Goal: Find specific page/section: Find specific page/section

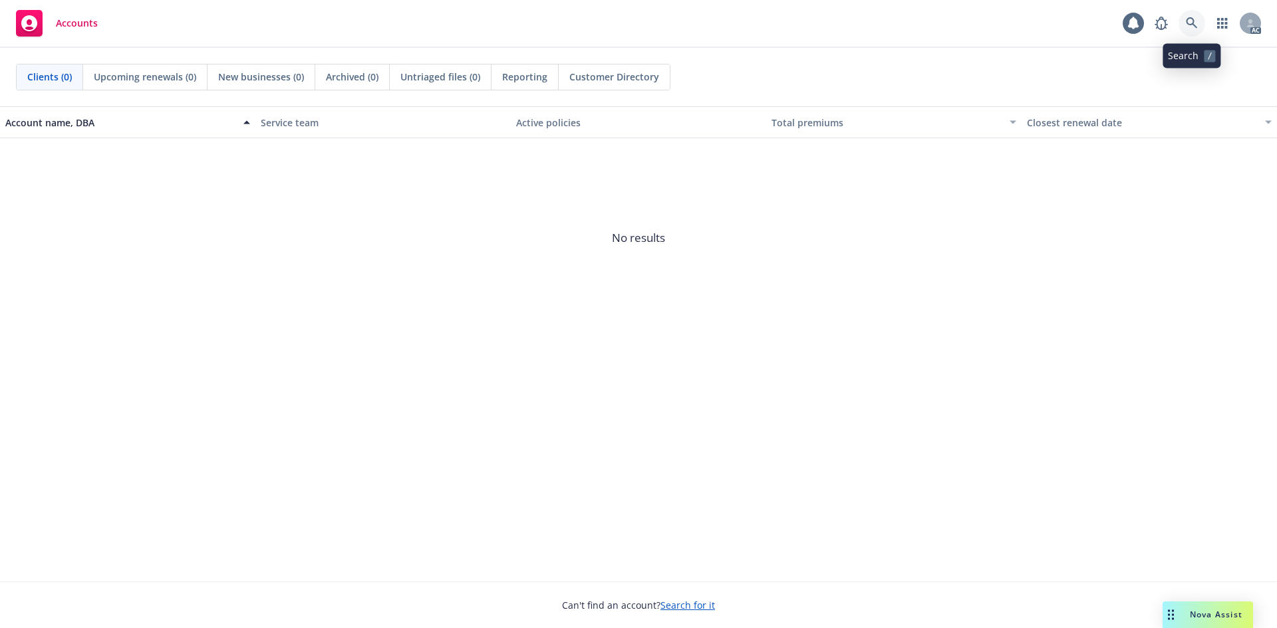
click at [1200, 32] on link at bounding box center [1191, 23] width 27 height 27
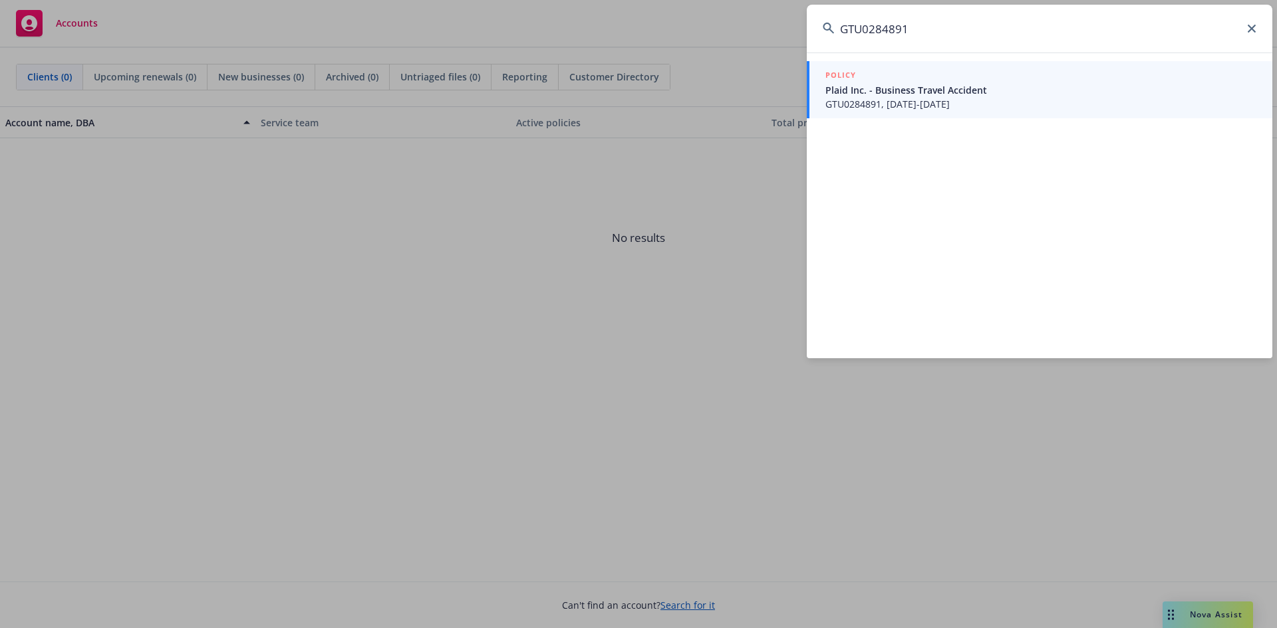
type input "GTU0284891"
click at [1107, 106] on span "GTU0284891, [DATE]-[DATE]" at bounding box center [1040, 104] width 431 height 14
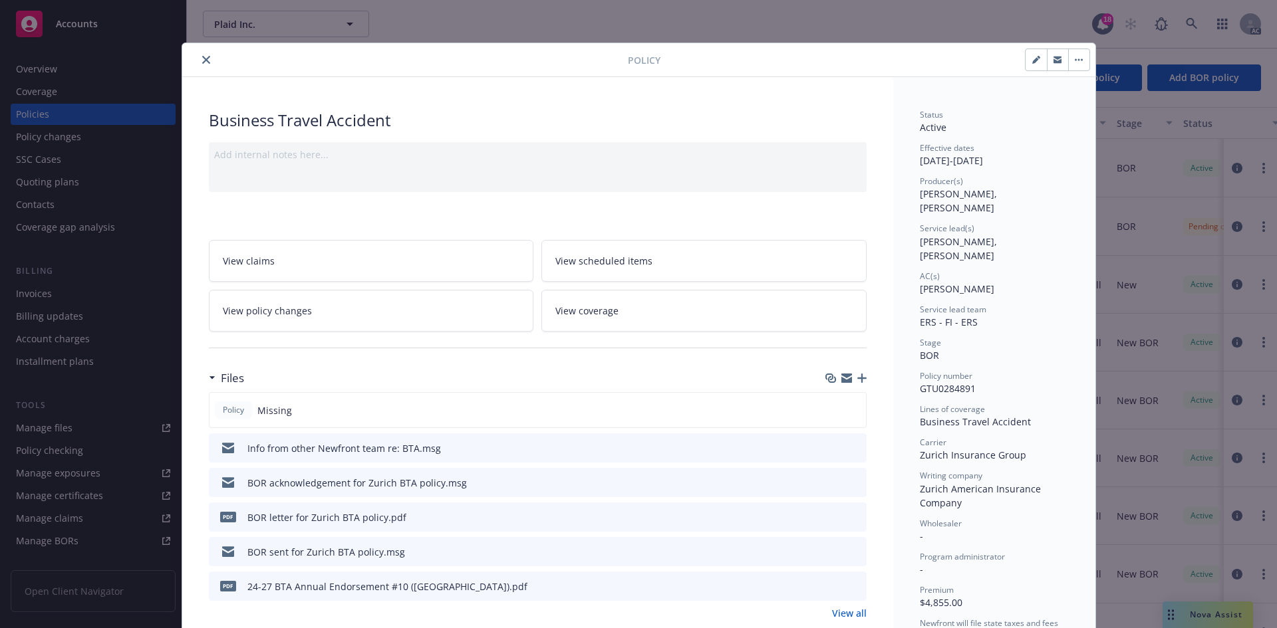
click at [198, 61] on button "close" at bounding box center [206, 60] width 16 height 16
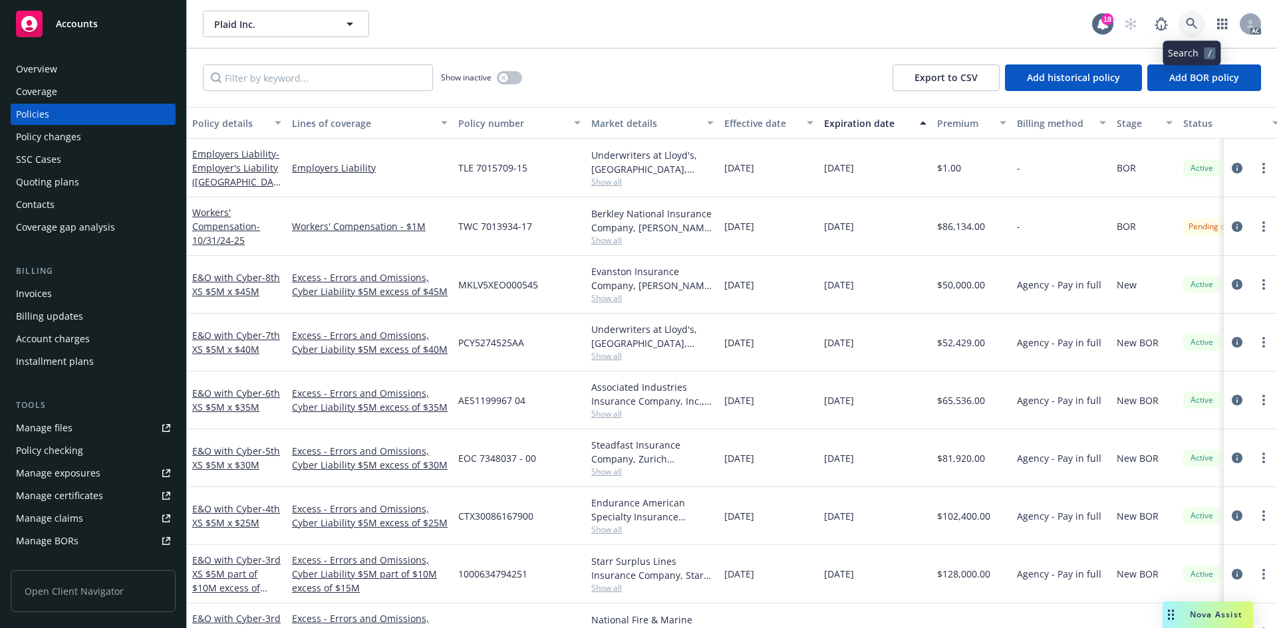
click at [1188, 23] on icon at bounding box center [1191, 23] width 11 height 11
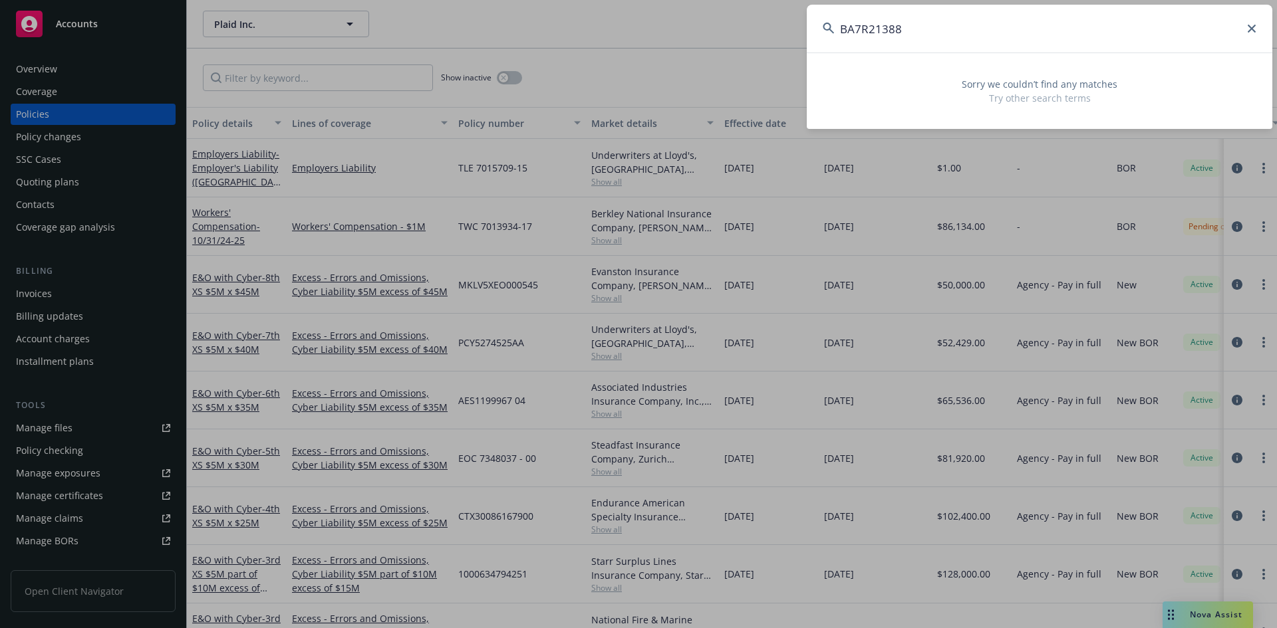
type input "BA7R213880"
drag, startPoint x: 920, startPoint y: 36, endPoint x: 819, endPoint y: 35, distance: 101.1
click at [819, 35] on input "BA7R213880" at bounding box center [1040, 29] width 466 height 48
type input "BA0S377993"
drag, startPoint x: 915, startPoint y: 39, endPoint x: 837, endPoint y: 34, distance: 78.6
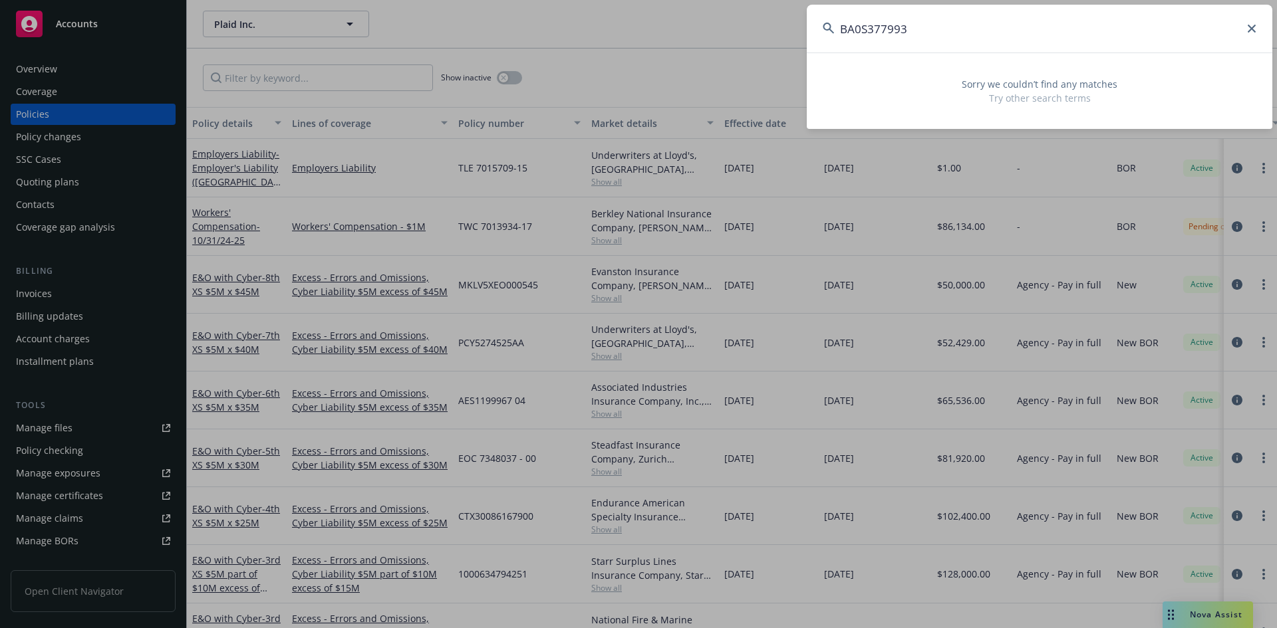
click at [837, 34] on input "BA0S377993" at bounding box center [1040, 29] width 466 height 48
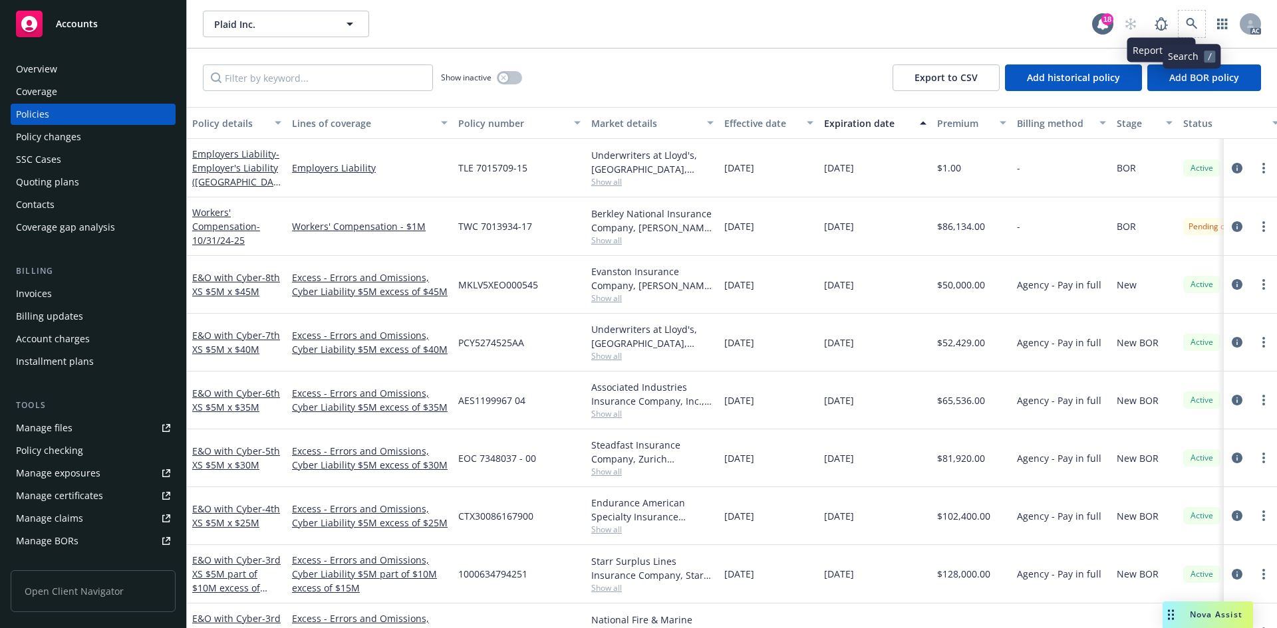
click at [1178, 16] on span at bounding box center [1191, 24] width 27 height 27
click at [1200, 25] on link at bounding box center [1191, 24] width 27 height 27
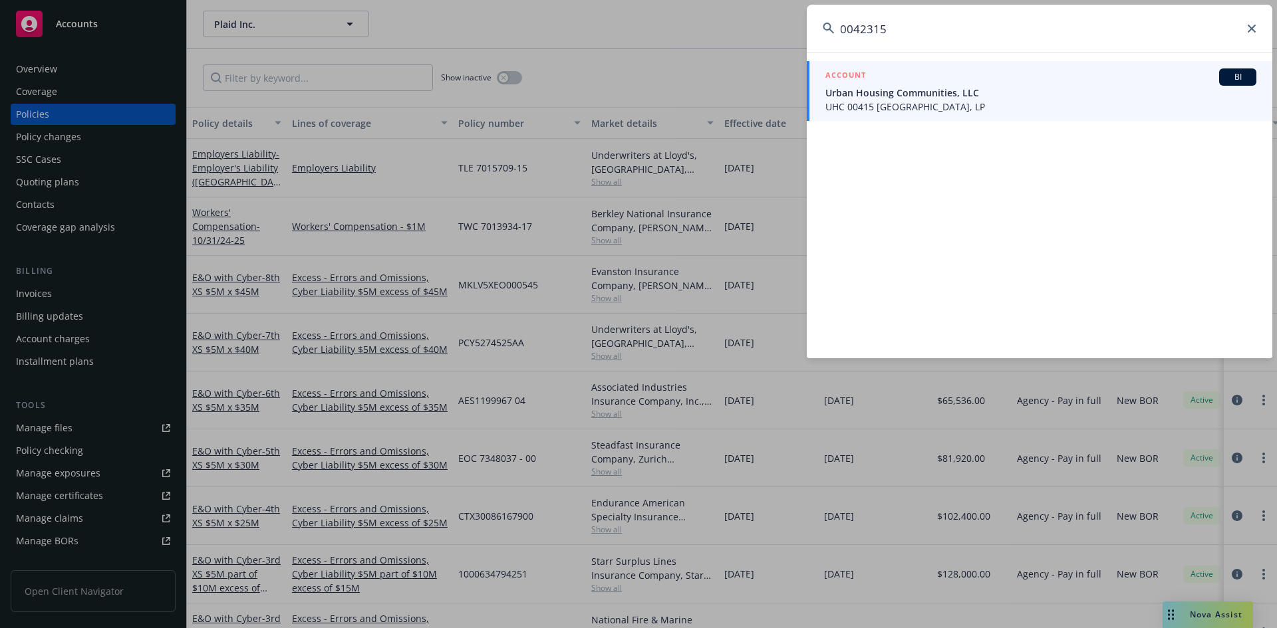
type input "0042315"
click at [855, 118] on link "ACCOUNT BI Urban Housing Communities, LLC UHC 00415 [GEOGRAPHIC_DATA], LP" at bounding box center [1040, 91] width 466 height 60
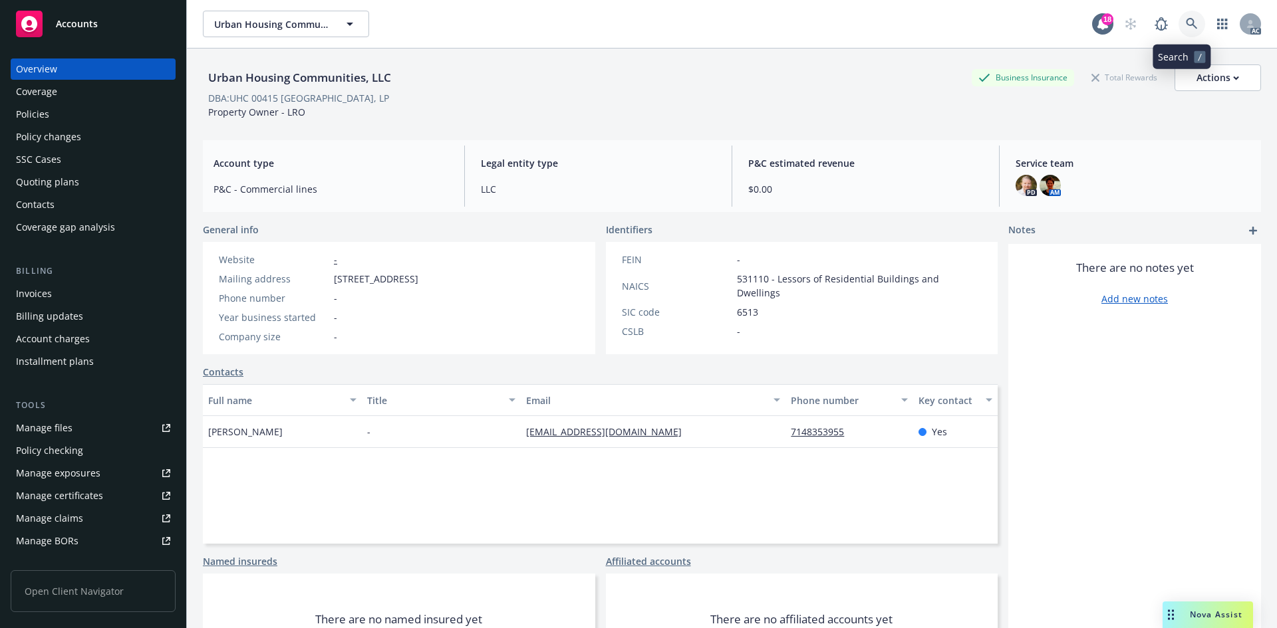
click at [1178, 18] on link at bounding box center [1191, 24] width 27 height 27
